Goal: Contribute content

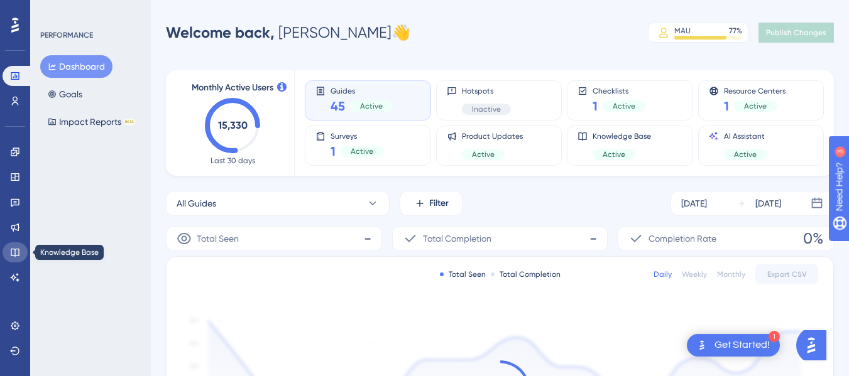
click at [16, 254] on icon at bounding box center [15, 253] width 10 height 10
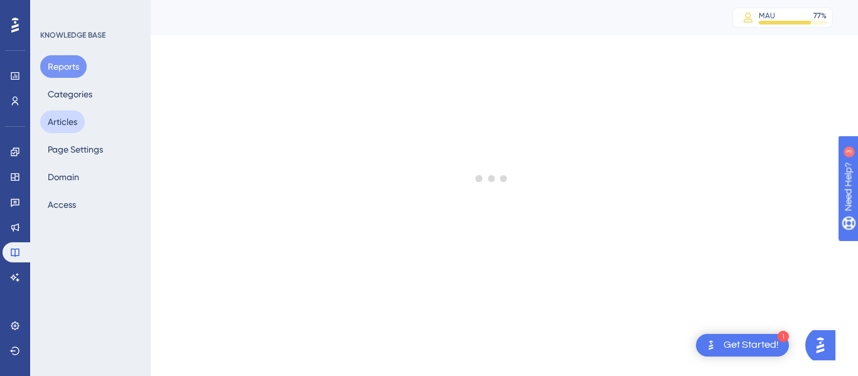
click at [65, 125] on button "Articles" at bounding box center [62, 122] width 45 height 23
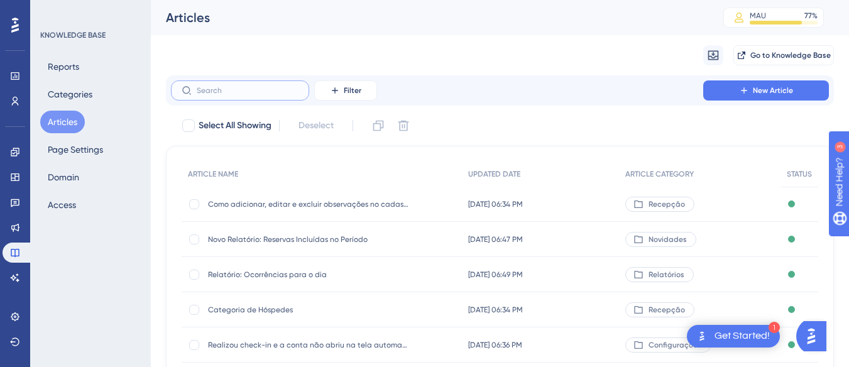
click at [242, 88] on input "text" at bounding box center [248, 90] width 102 height 9
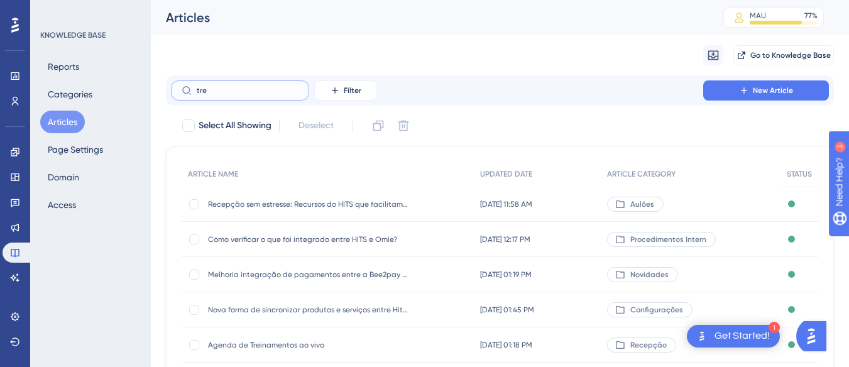
type input "trev"
checkbox input "true"
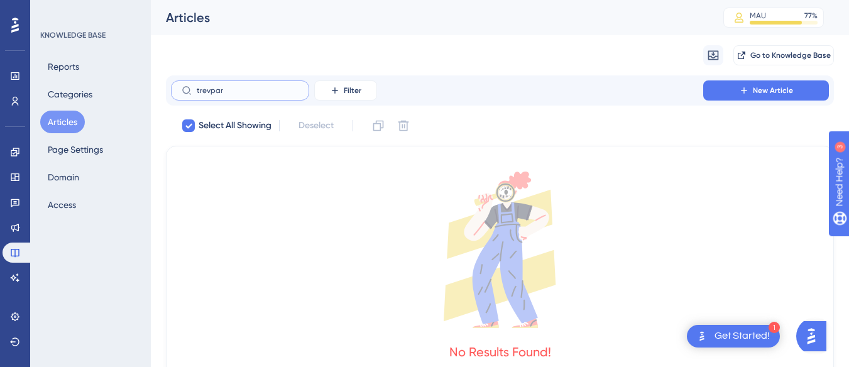
drag, startPoint x: 244, startPoint y: 88, endPoint x: 180, endPoint y: 92, distance: 63.6
click at [180, 92] on label "trevpar" at bounding box center [240, 90] width 138 height 20
click at [227, 89] on input "trevpar" at bounding box center [248, 90] width 102 height 9
drag, startPoint x: 234, startPoint y: 90, endPoint x: 195, endPoint y: 90, distance: 39.6
click at [195, 90] on label "trevpar" at bounding box center [240, 90] width 138 height 20
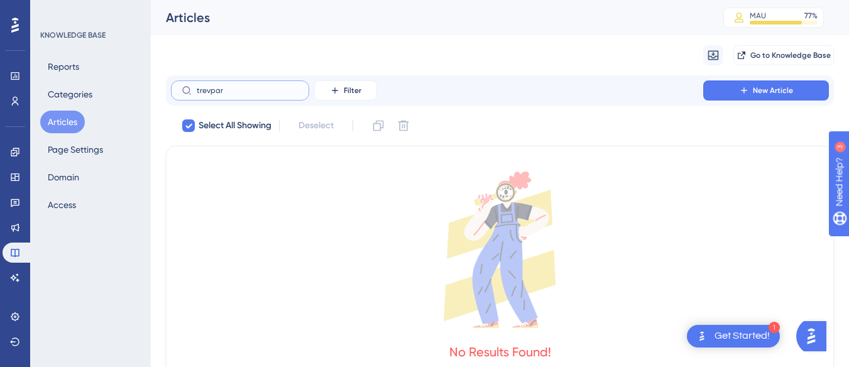
type input "n"
checkbox input "false"
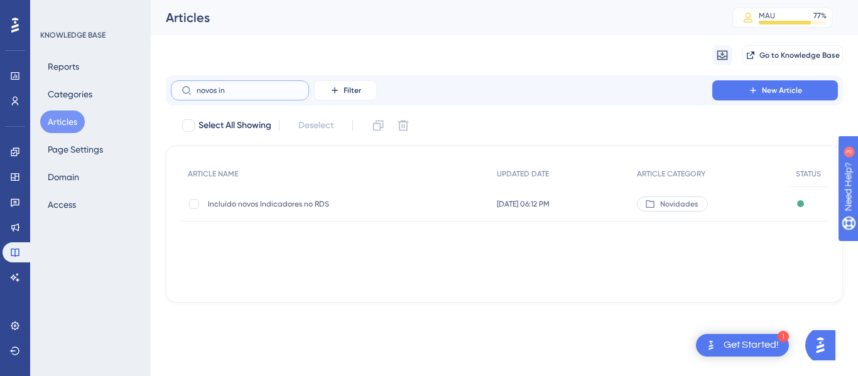
type input "novos in"
click at [312, 198] on div "Incluído novos Indicadores no RDS Incluído novos Indicadores no RDS" at bounding box center [308, 204] width 201 height 35
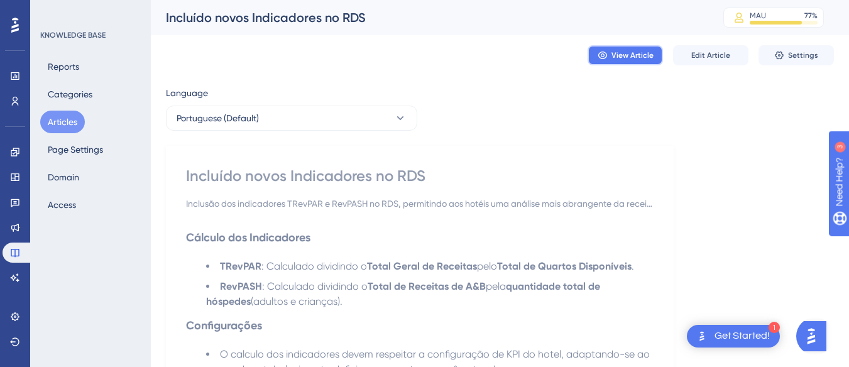
click at [616, 54] on span "View Article" at bounding box center [632, 55] width 42 height 10
click at [704, 50] on span "Edit Article" at bounding box center [710, 55] width 39 height 10
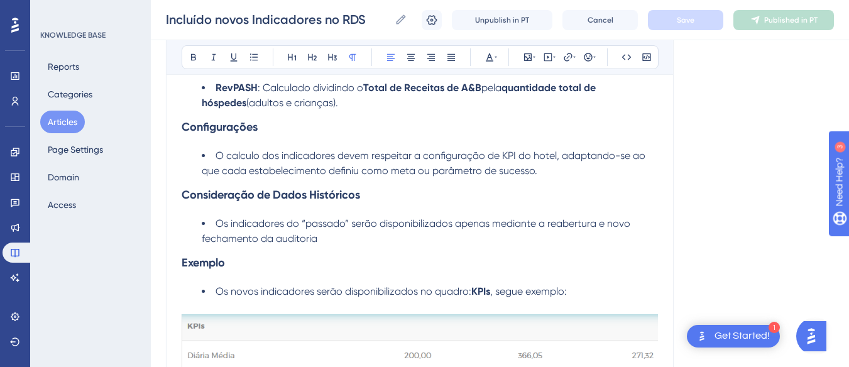
scroll to position [183, 0]
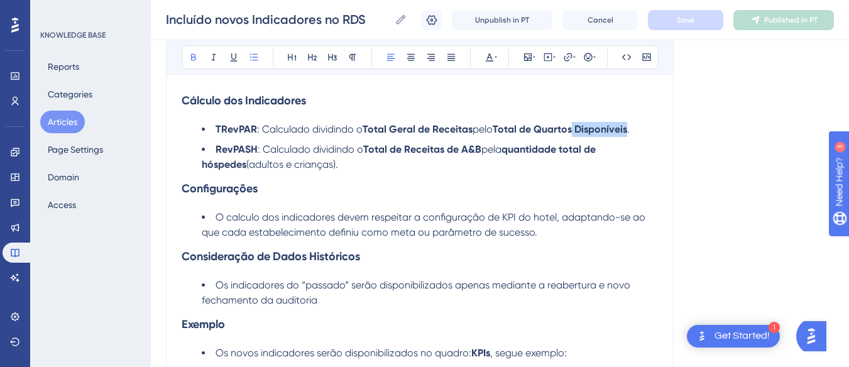
drag, startPoint x: 632, startPoint y: 131, endPoint x: 576, endPoint y: 133, distance: 55.3
click at [576, 133] on li "TRevPAR : Calculado dividindo o Total Geral de Receitas pelo Total de Quartos D…" at bounding box center [430, 129] width 456 height 15
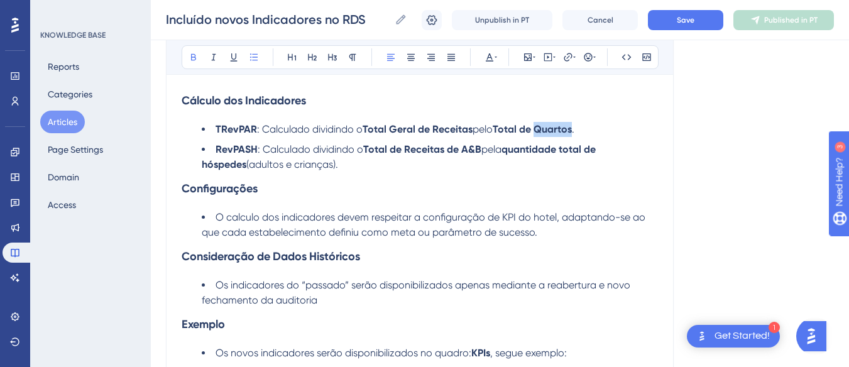
drag, startPoint x: 577, startPoint y: 129, endPoint x: 538, endPoint y: 132, distance: 39.7
click at [538, 132] on li "TRevPAR : Calculado dividindo o Total Geral de Receitas pelo Total de Quartos ." at bounding box center [430, 129] width 456 height 15
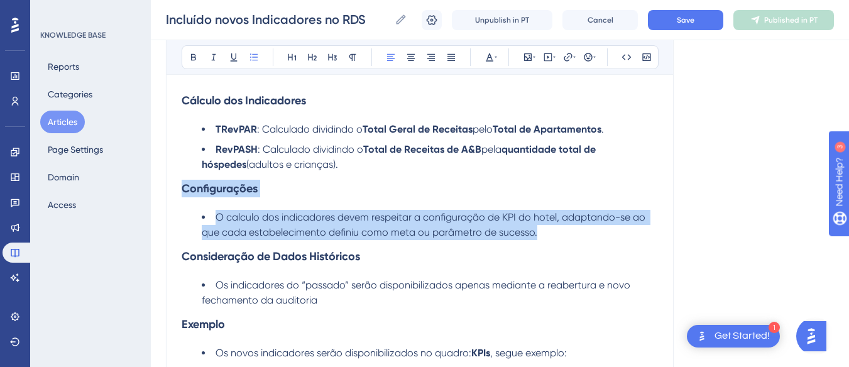
drag, startPoint x: 545, startPoint y: 231, endPoint x: 180, endPoint y: 190, distance: 367.3
click at [175, 190] on div "Incluído novos Indicadores no RDS Inclusão dos indicadores TRevPAR e RevPASH no…" at bounding box center [420, 323] width 508 height 730
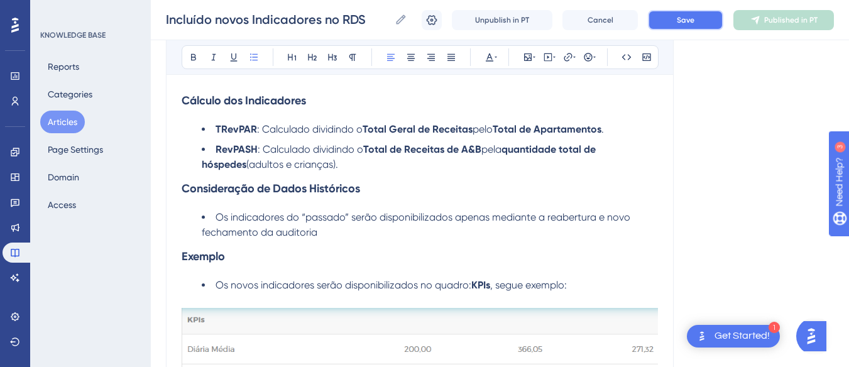
click at [687, 26] on button "Save" at bounding box center [685, 20] width 75 height 20
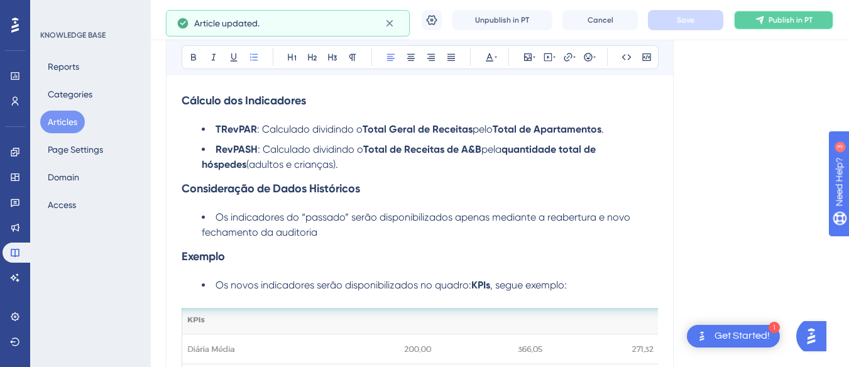
click at [763, 25] on icon at bounding box center [760, 20] width 10 height 10
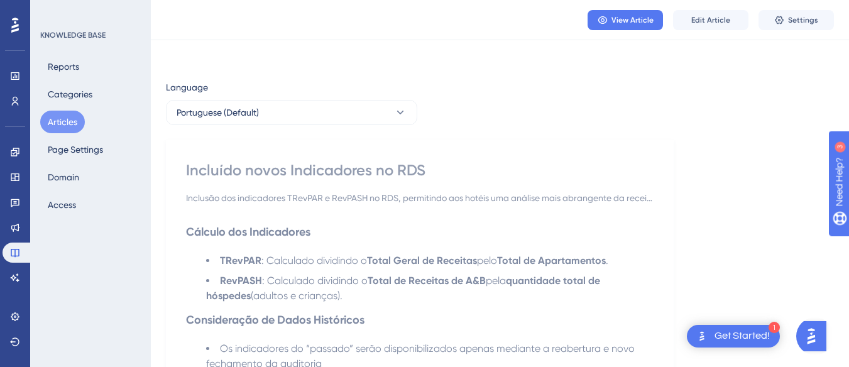
scroll to position [0, 0]
